Goal: Check status: Check status

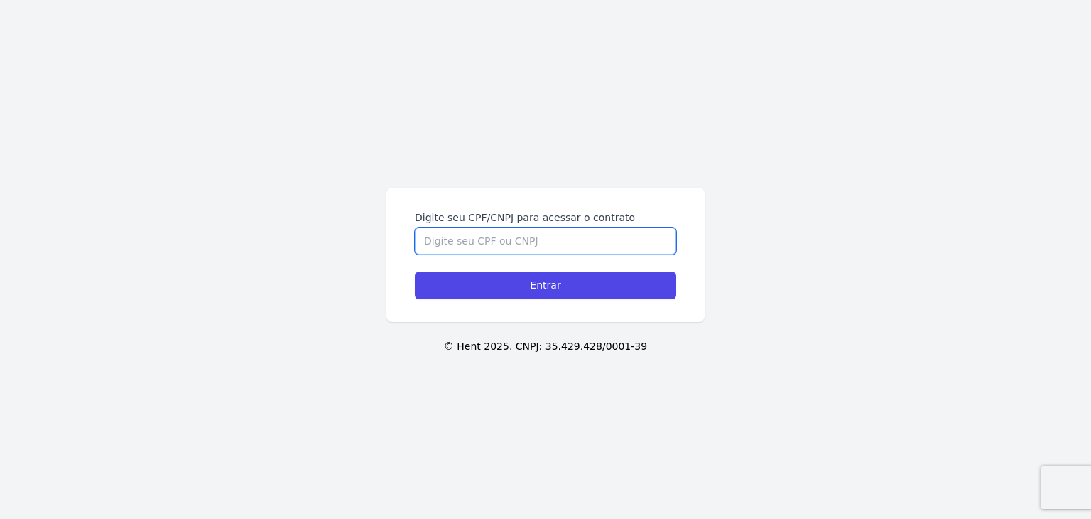
click at [601, 238] on input "Digite seu CPF/CNPJ para acessar o contrato" at bounding box center [545, 240] width 261 height 27
paste input "509.328.828-46"
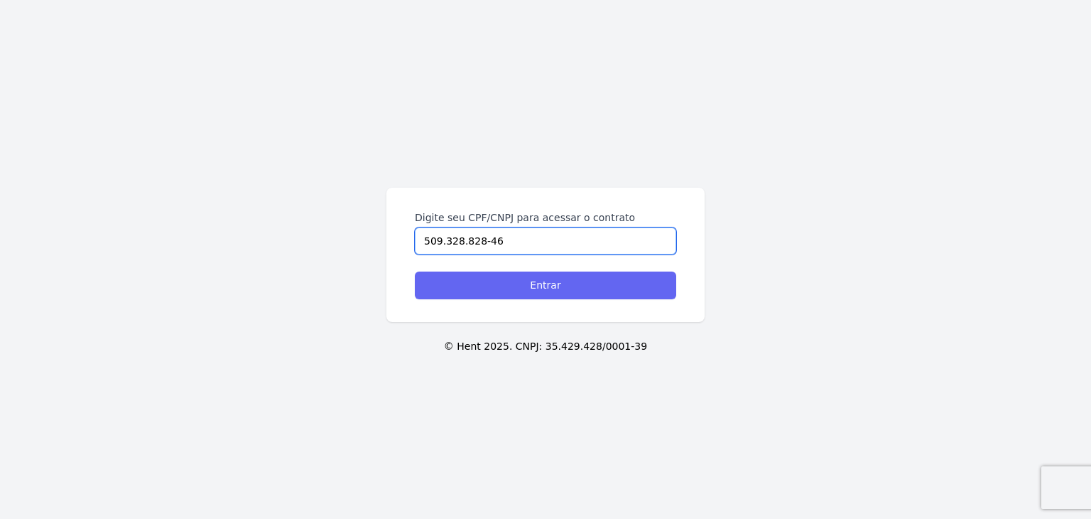
type input "509.328.828-46"
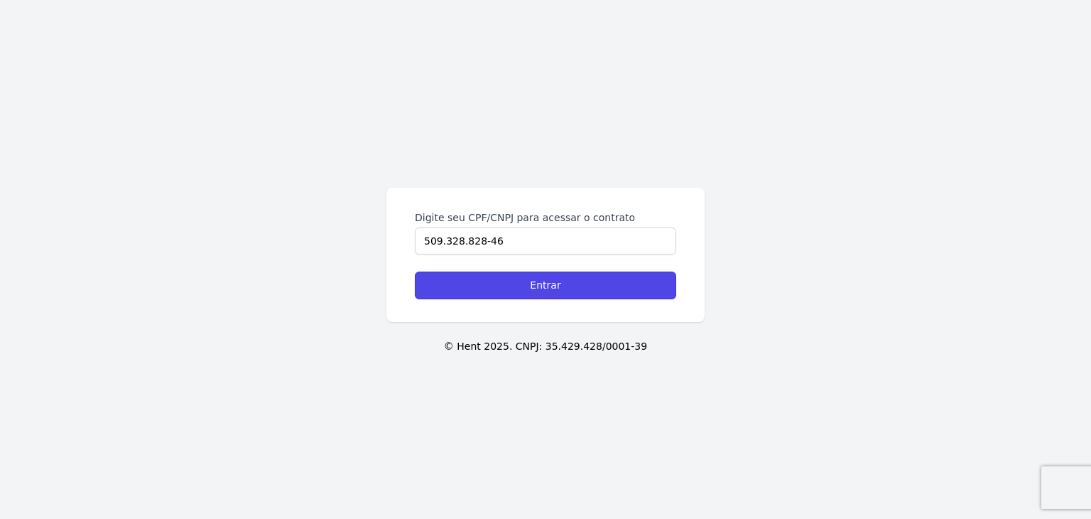
drag, startPoint x: 577, startPoint y: 296, endPoint x: 547, endPoint y: 247, distance: 57.4
click at [577, 295] on input "Entrar" at bounding box center [545, 285] width 261 height 28
click at [568, 246] on input "Digite seu CPF/CNPJ para acessar o contrato" at bounding box center [545, 240] width 261 height 27
paste input "[PERSON_NAME] [PERSON_NAME]"
type input "[PERSON_NAME] [PERSON_NAME]"
